Goal: Transaction & Acquisition: Purchase product/service

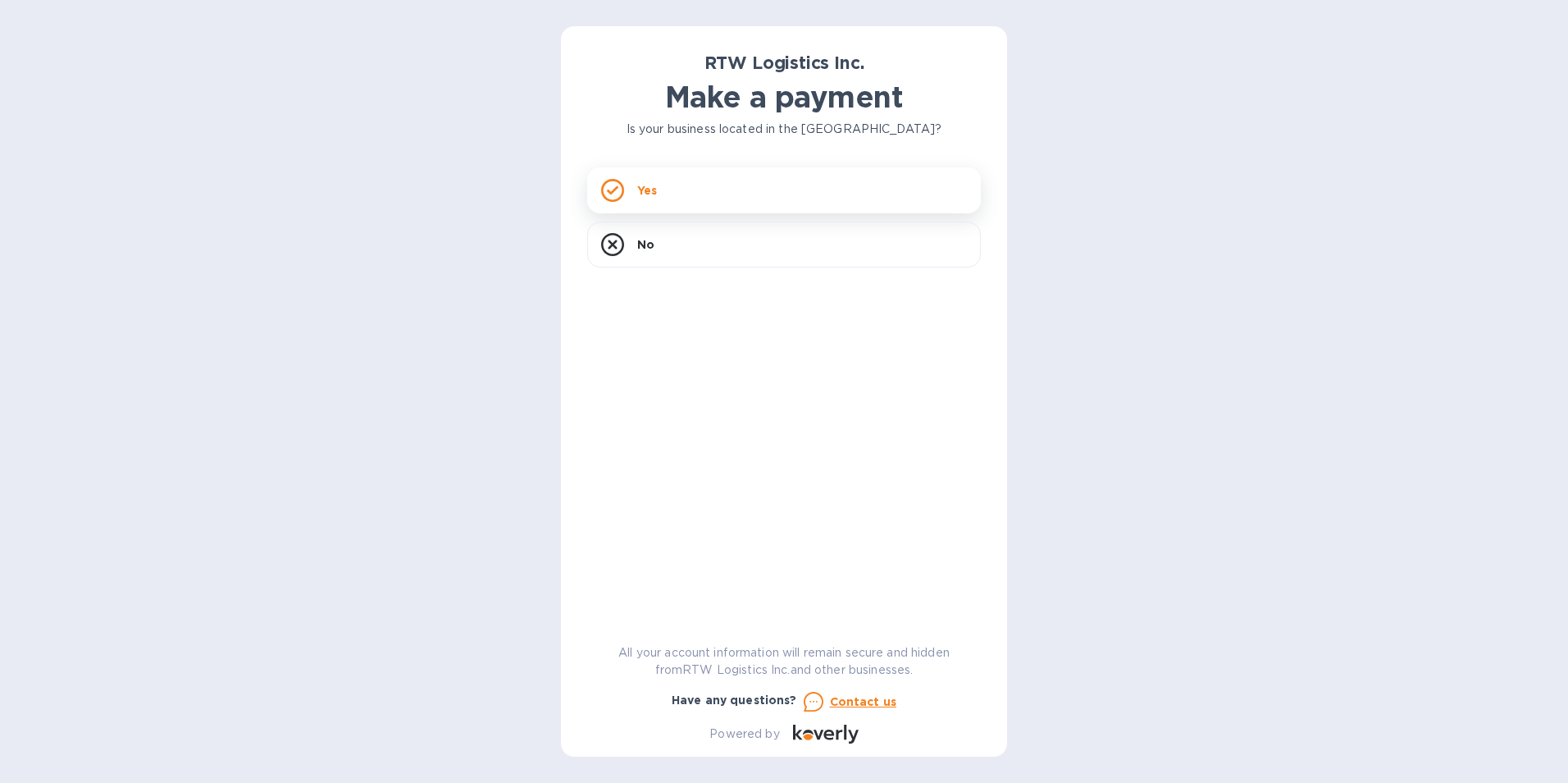
click at [650, 190] on p "Yes" at bounding box center [646, 190] width 19 height 17
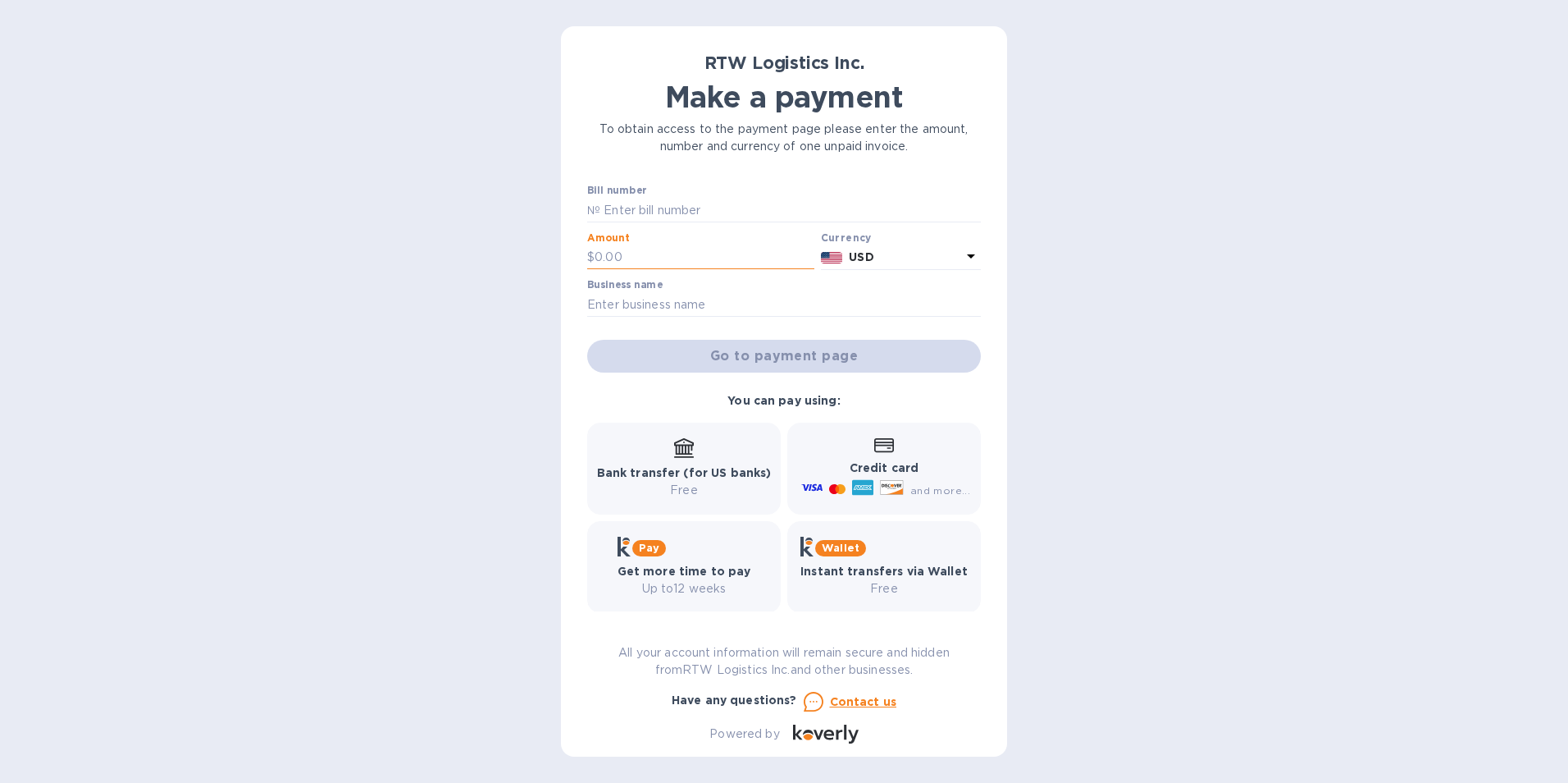
click at [658, 249] on input "text" at bounding box center [704, 257] width 220 height 24
type input "5,145"
click at [877, 445] on icon at bounding box center [883, 445] width 19 height 14
click at [662, 298] on input "text" at bounding box center [784, 303] width 394 height 24
type input "med 5 LLC"
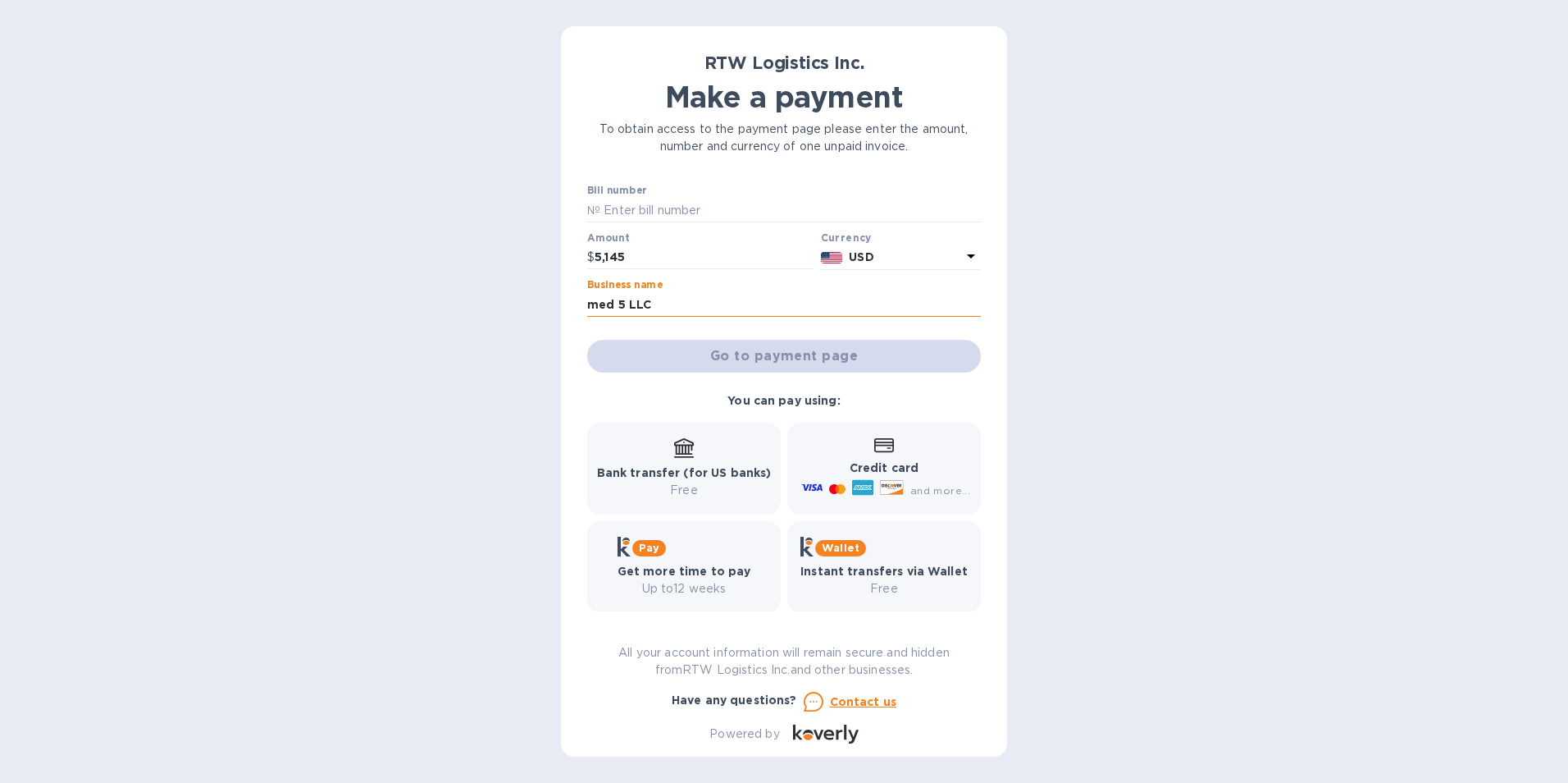
type input "SIFIS25TXS17876"
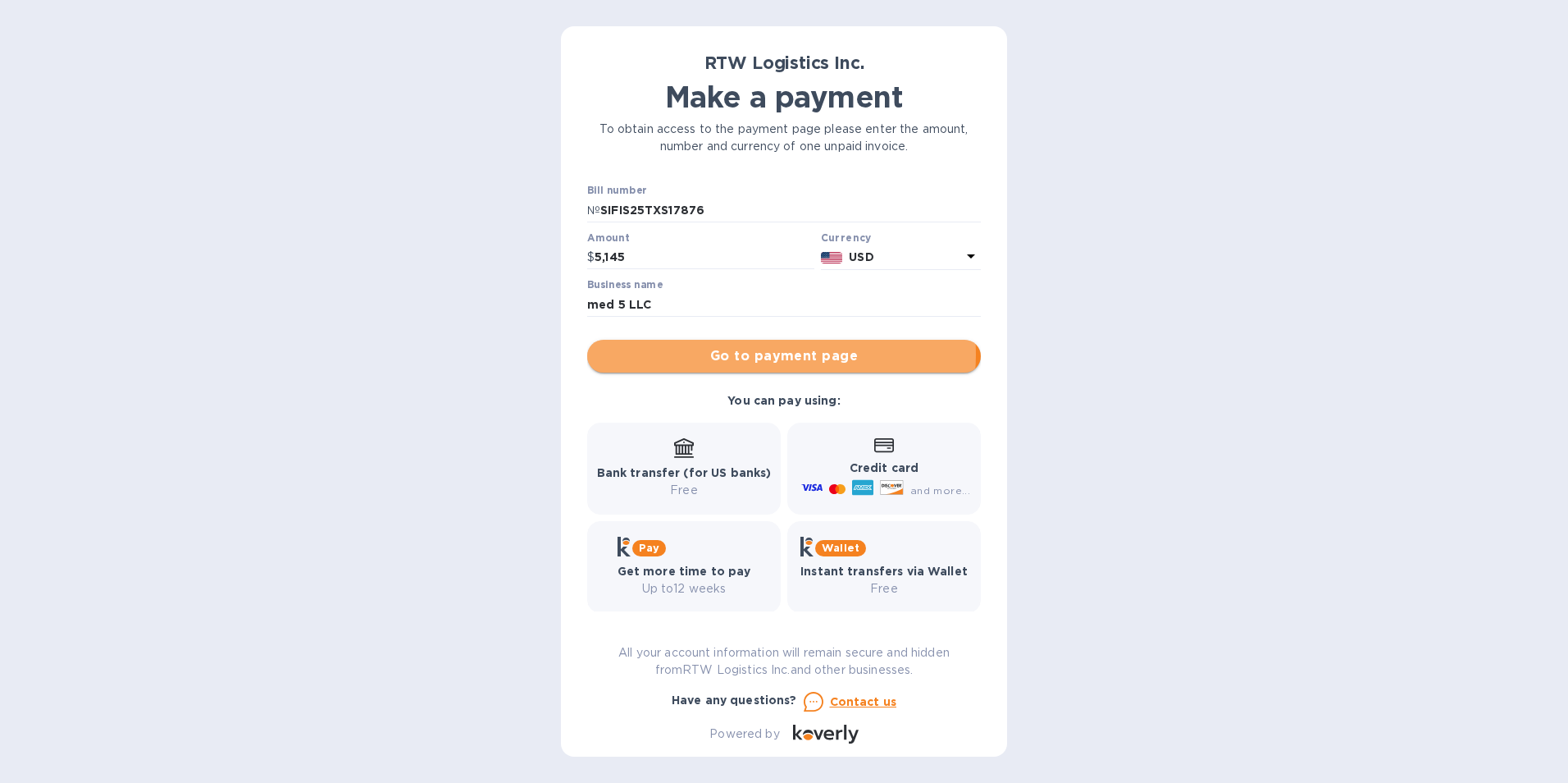
click at [765, 355] on span "Go to payment page" at bounding box center [784, 355] width 367 height 19
